Goal: Task Accomplishment & Management: Manage account settings

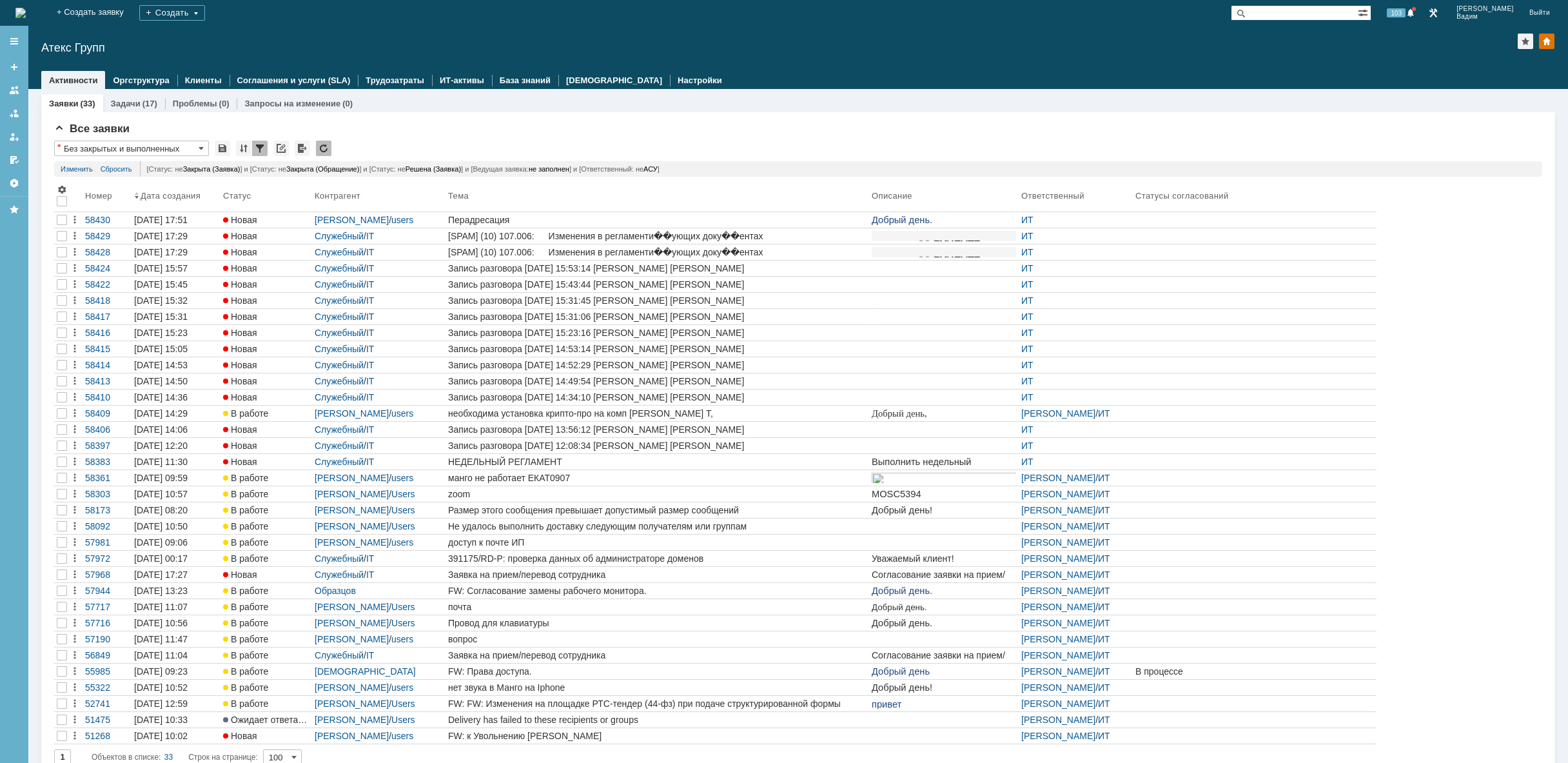
click at [26, 8] on img at bounding box center [20, 12] width 10 height 10
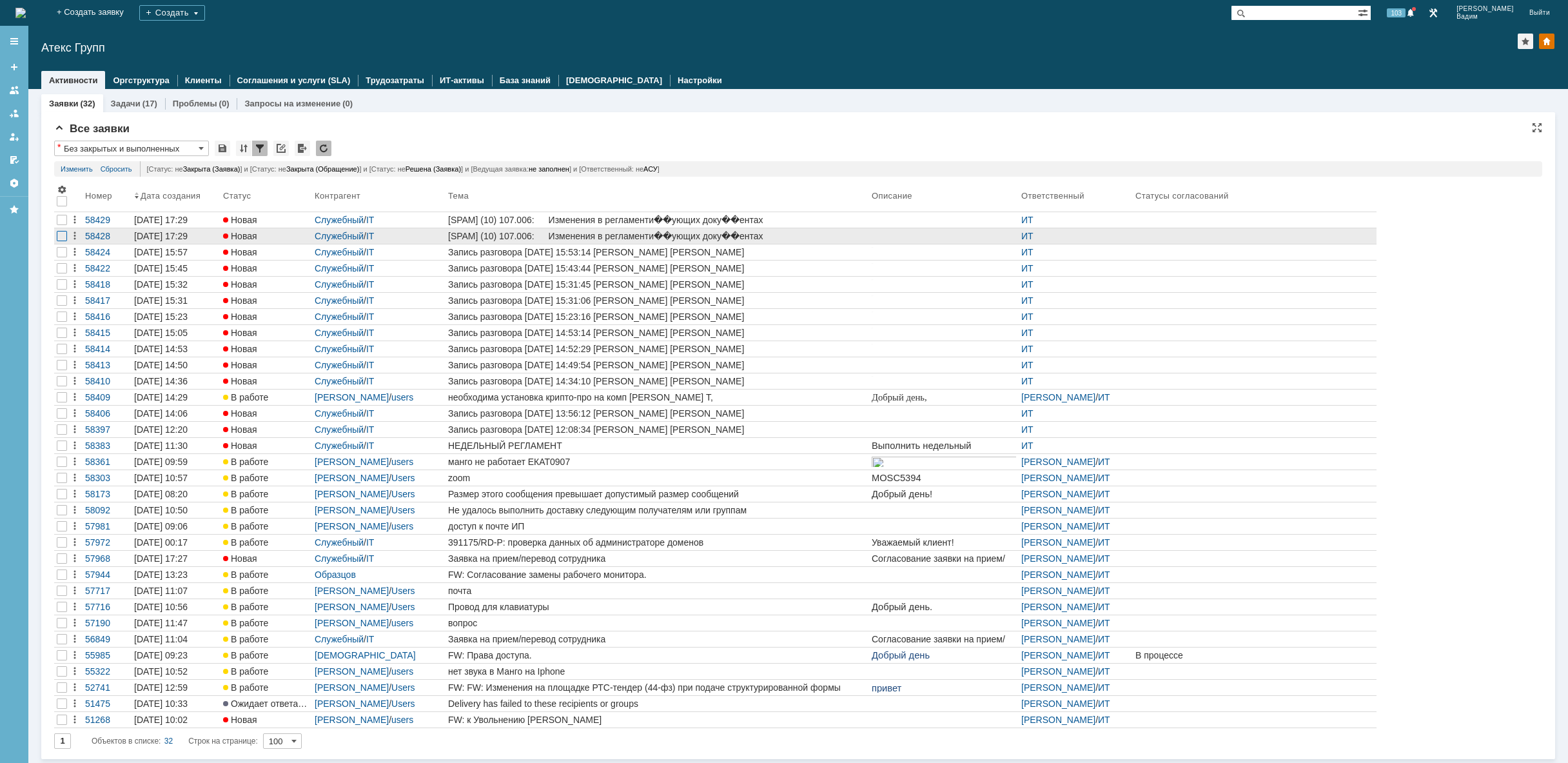
click at [58, 237] on div at bounding box center [61, 235] width 10 height 10
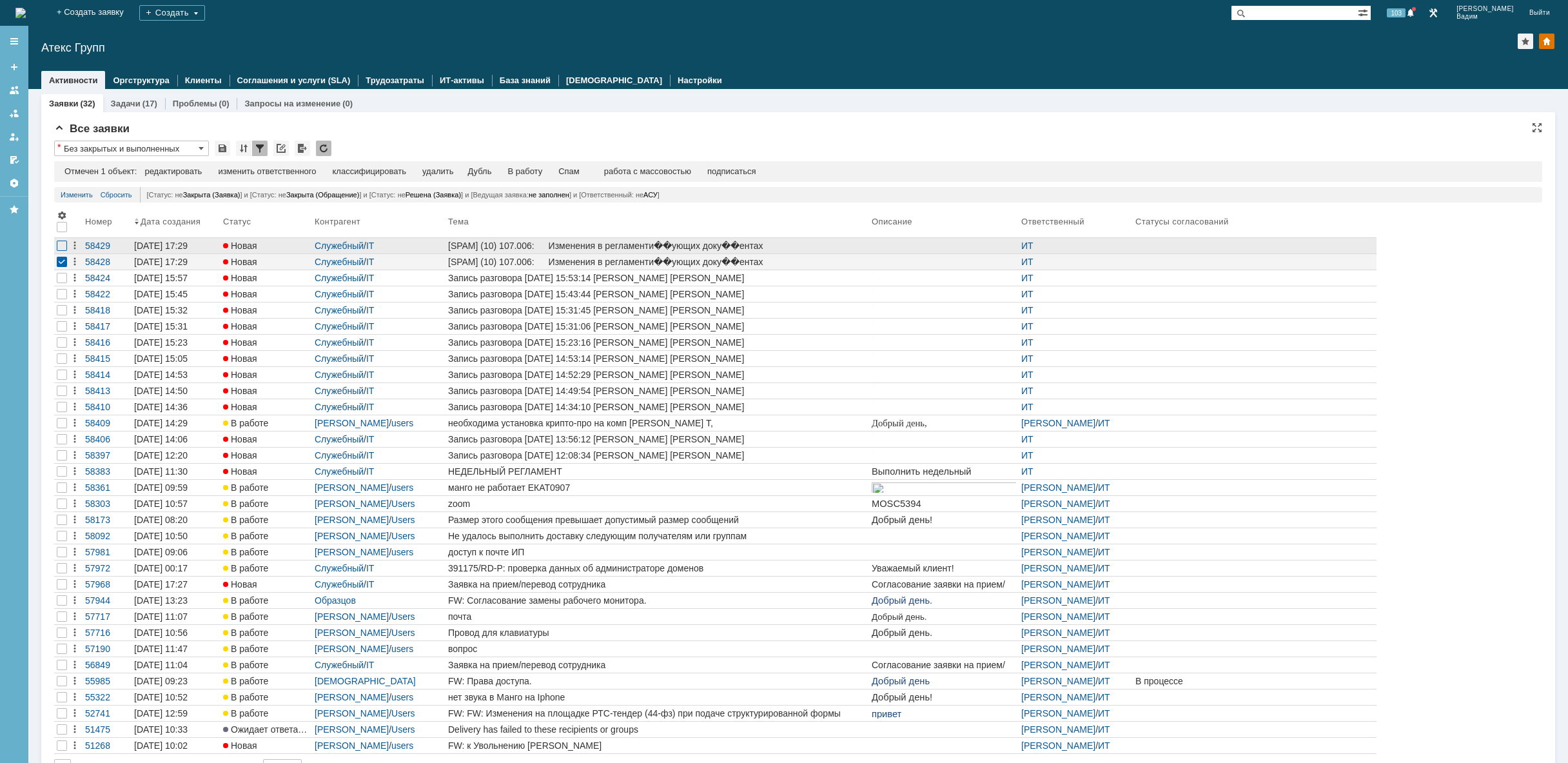
click at [61, 247] on div at bounding box center [61, 245] width 10 height 10
click at [418, 171] on div "удалить" at bounding box center [410, 171] width 31 height 10
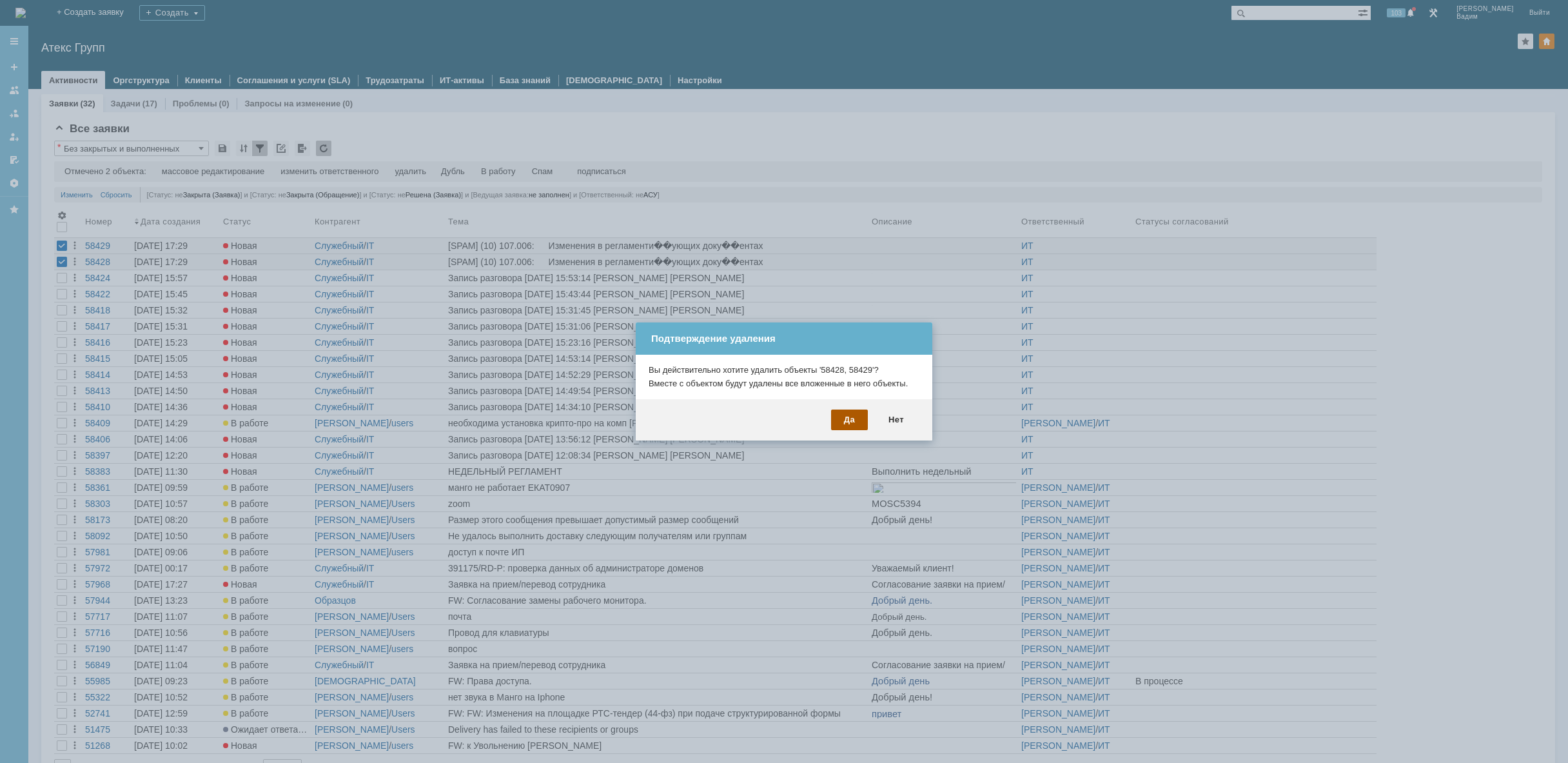
click at [852, 418] on div "Да" at bounding box center [850, 420] width 37 height 21
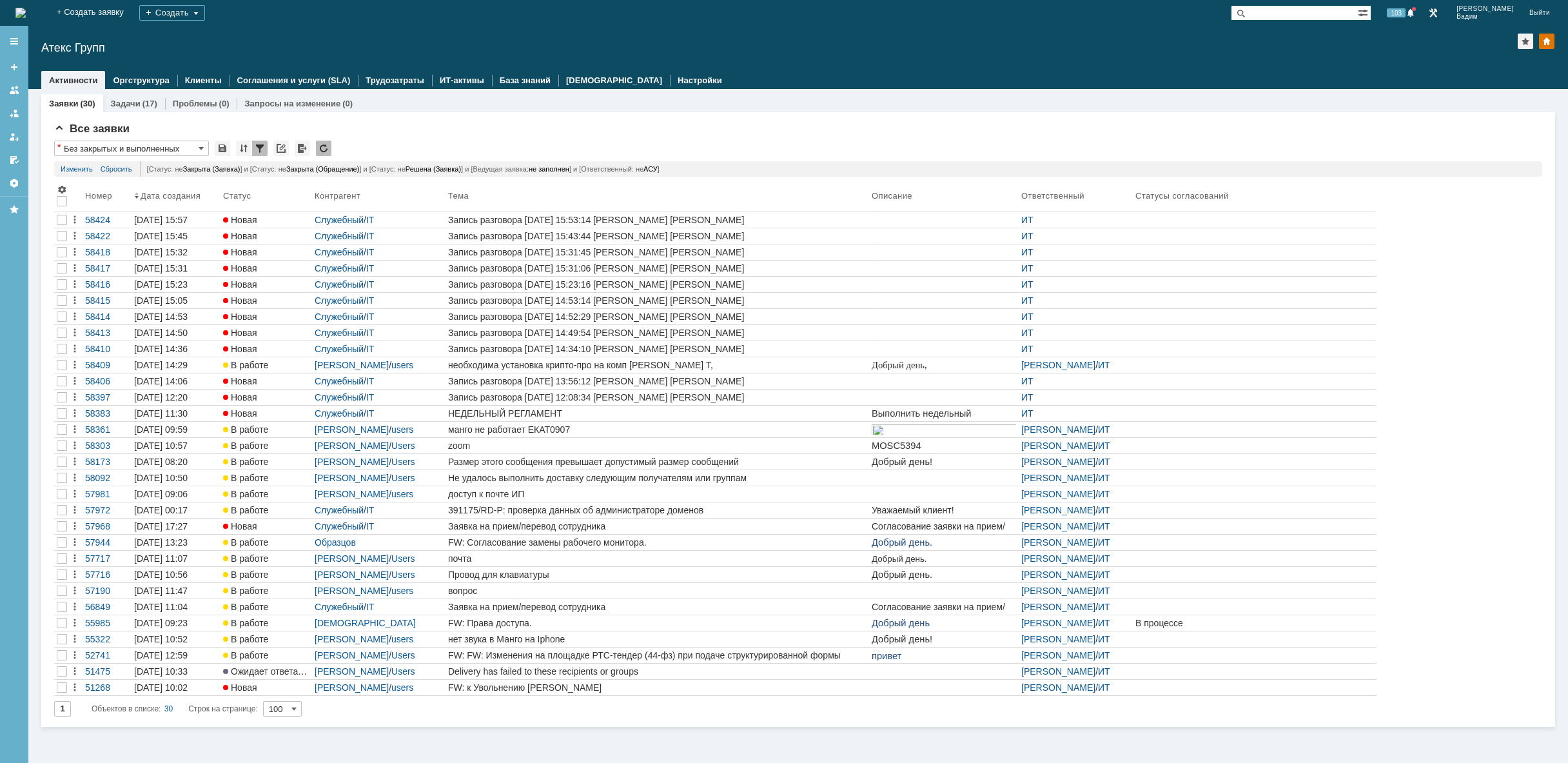
click at [26, 8] on img at bounding box center [20, 12] width 10 height 10
